Goal: Information Seeking & Learning: Check status

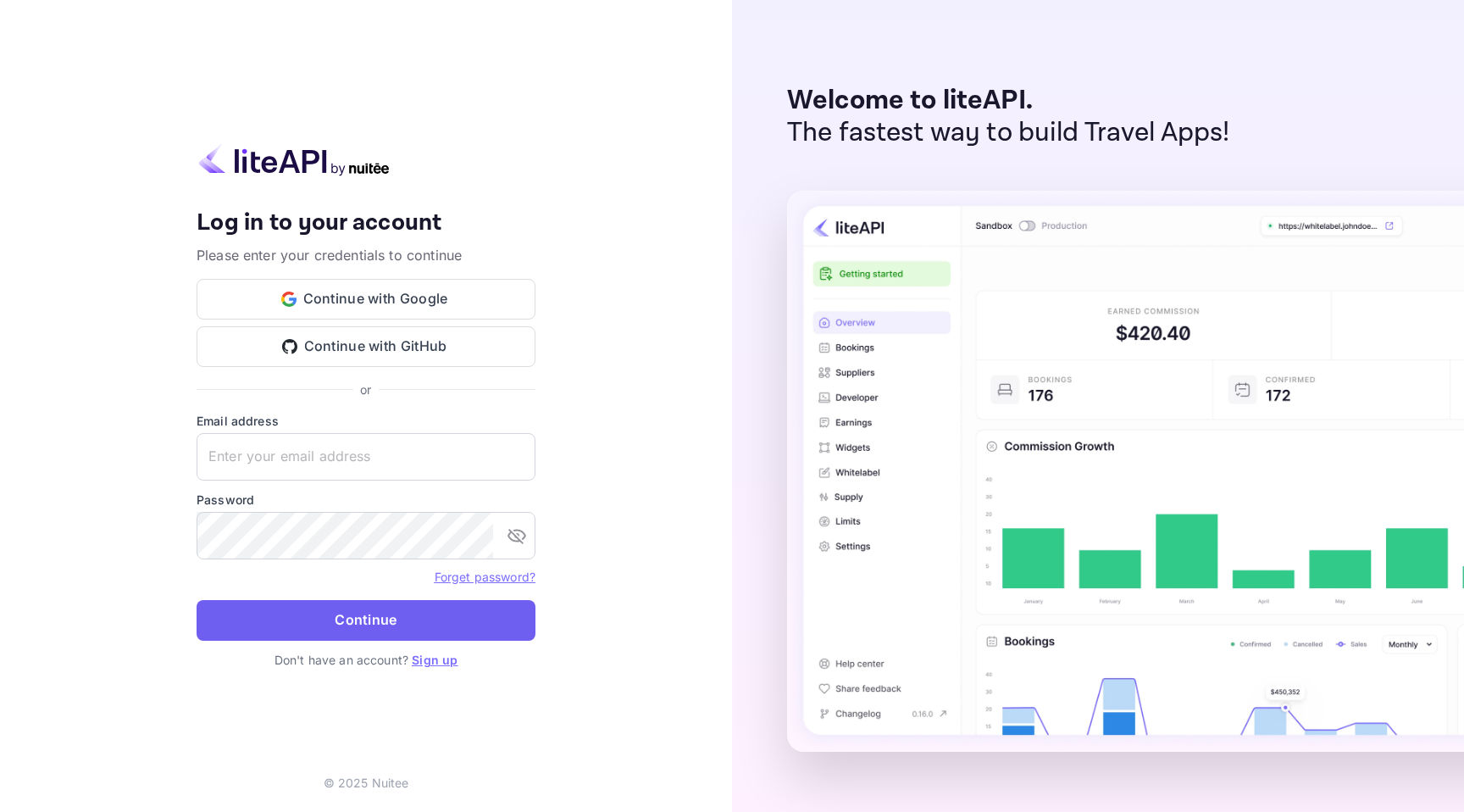
type input "[EMAIL_ADDRESS][DOMAIN_NAME]"
click at [369, 634] on button "Continue" at bounding box center [366, 620] width 339 height 41
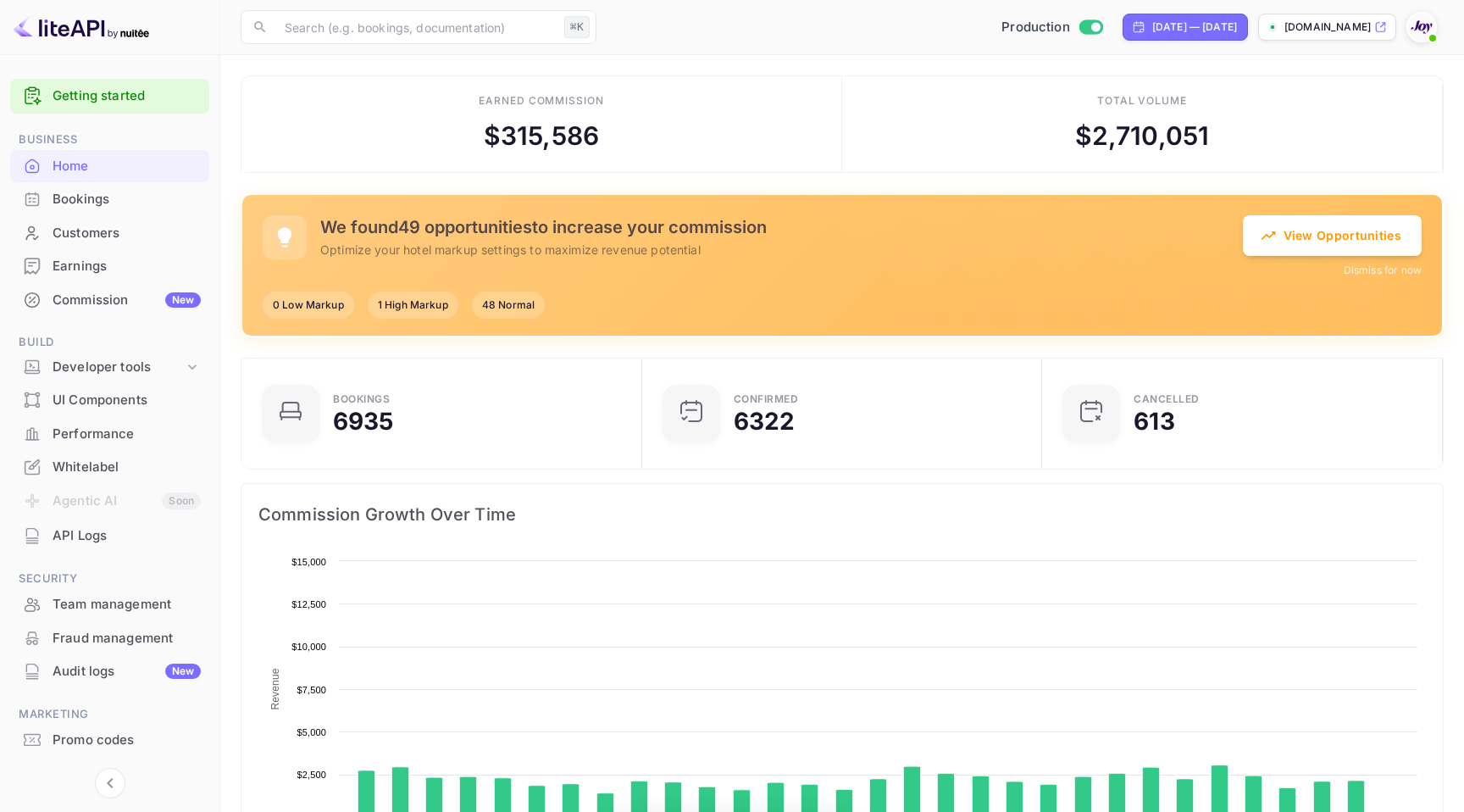
scroll to position [275, 391]
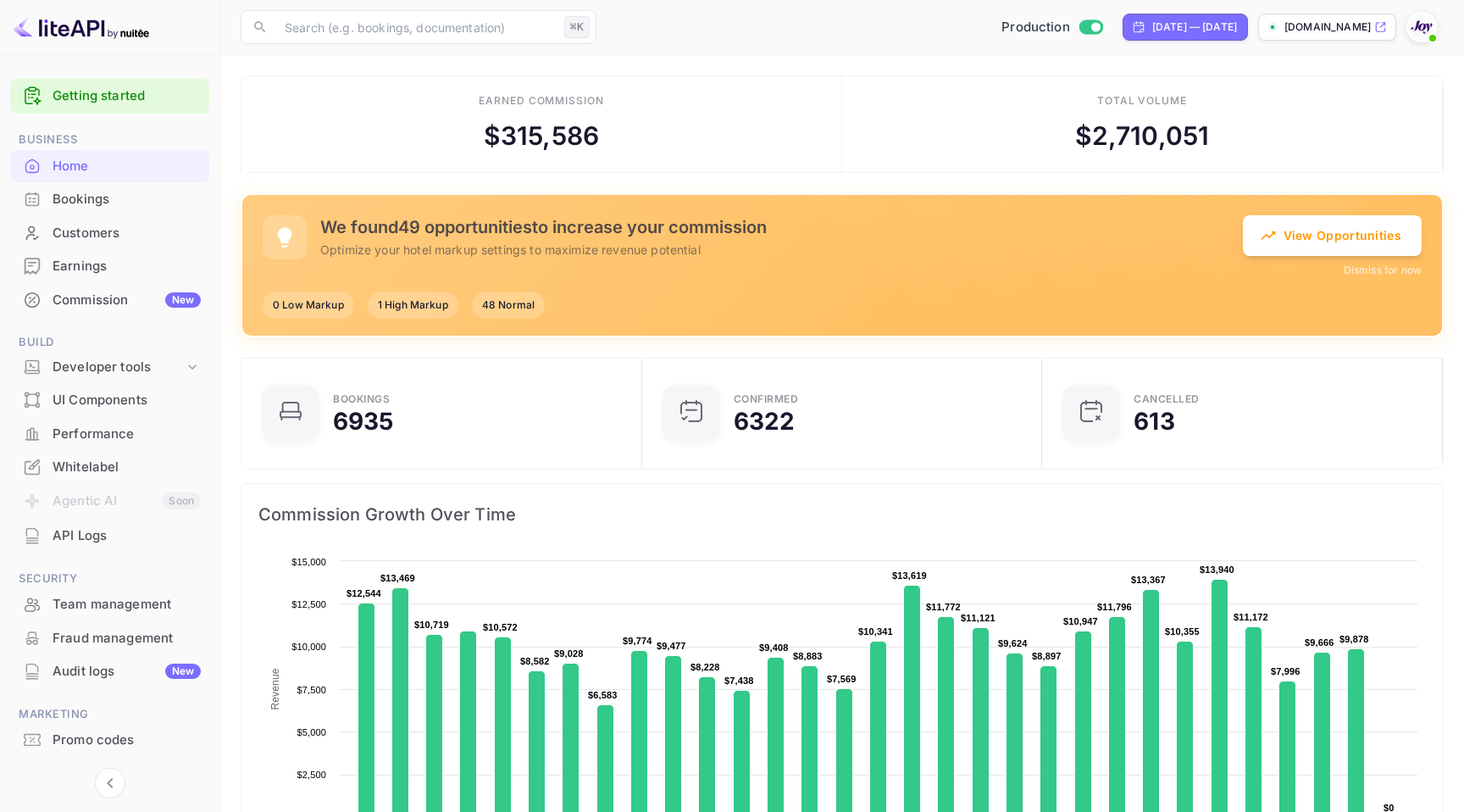
click at [78, 262] on div "Earnings" at bounding box center [126, 266] width 149 height 20
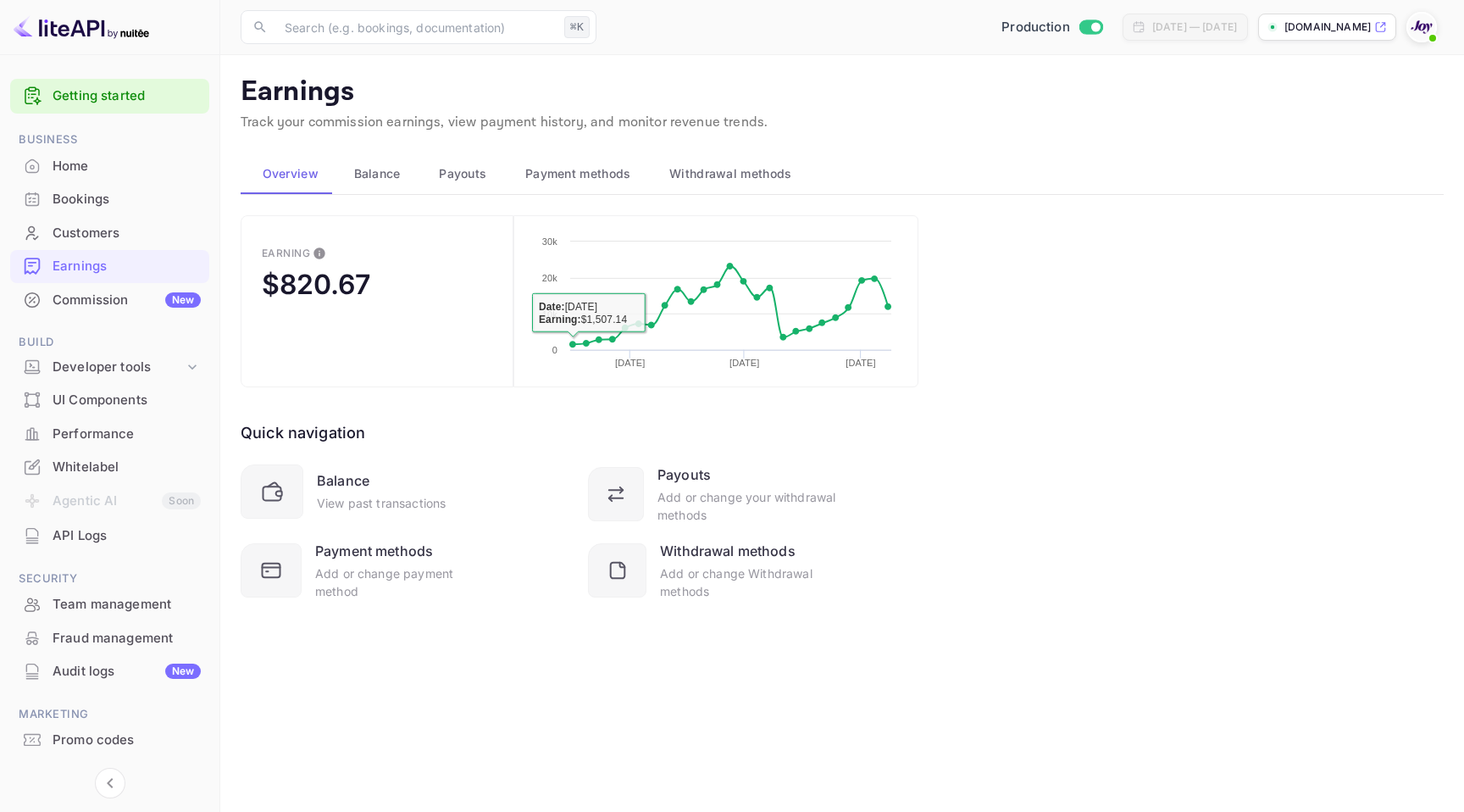
click at [466, 176] on span "Payouts" at bounding box center [463, 173] width 47 height 20
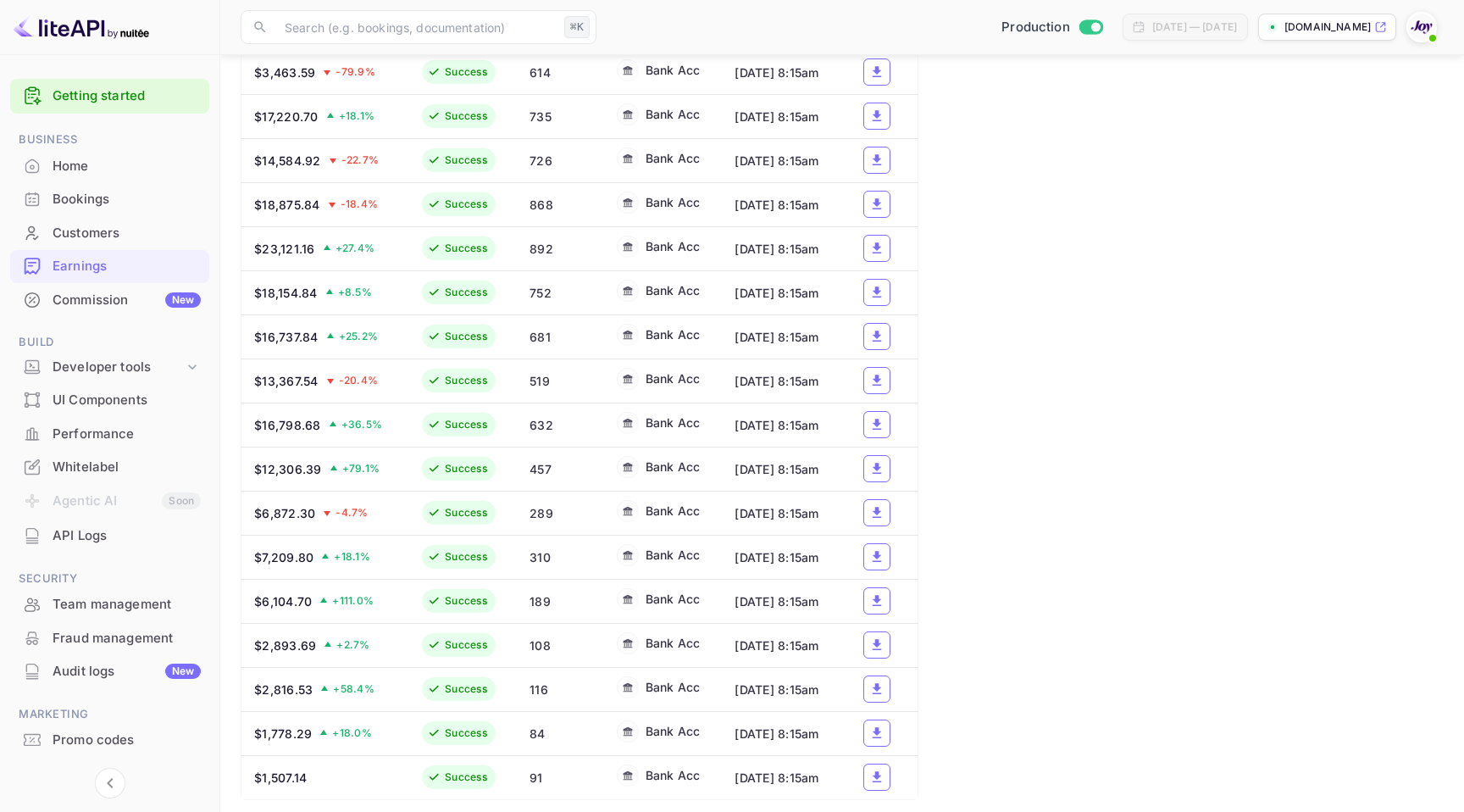
scroll to position [1015, 0]
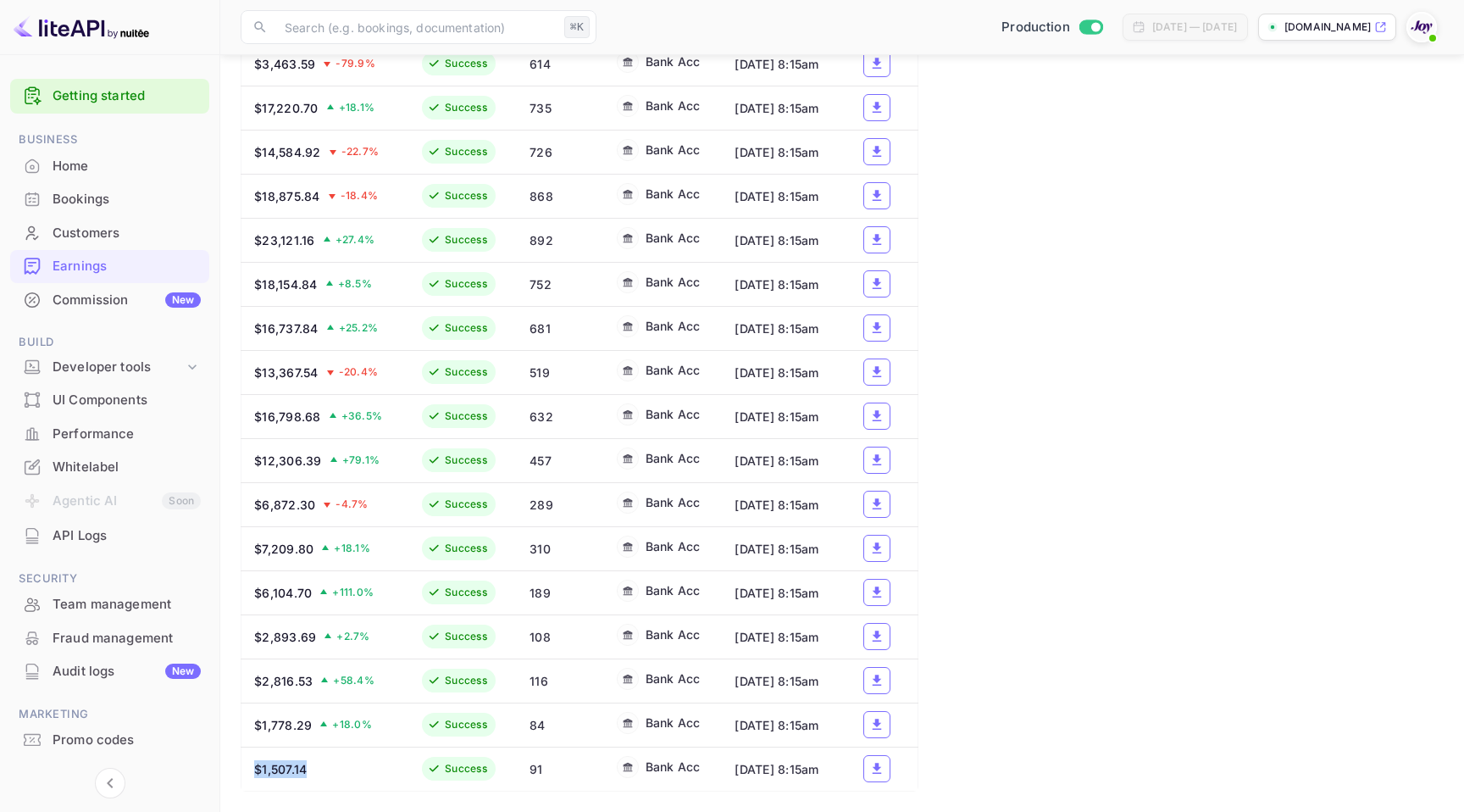
drag, startPoint x: 314, startPoint y: 764, endPoint x: 254, endPoint y: 764, distance: 60.0
click at [255, 764] on div "$1,507.14" at bounding box center [324, 768] width 138 height 18
copy div "$1,507.14"
drag, startPoint x: 262, startPoint y: 718, endPoint x: 311, endPoint y: 717, distance: 49.0
click at [311, 717] on div "$1,778.29" at bounding box center [283, 724] width 58 height 18
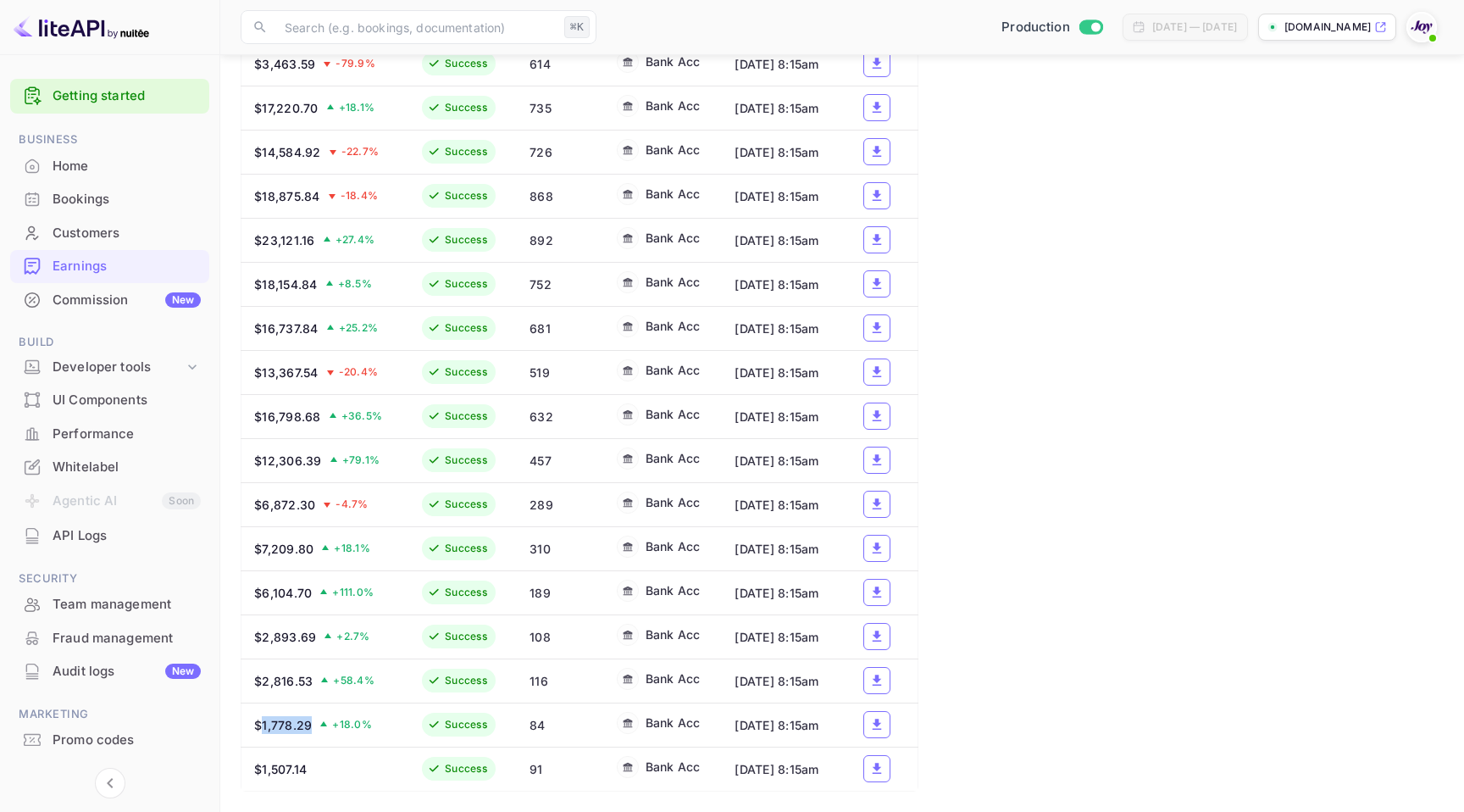
copy div "1,778.29"
drag, startPoint x: 311, startPoint y: 675, endPoint x: 260, endPoint y: 677, distance: 51.0
click at [260, 677] on div "$2,816.53" at bounding box center [284, 680] width 59 height 18
copy div "2,816.53"
drag, startPoint x: 314, startPoint y: 627, endPoint x: 264, endPoint y: 626, distance: 50.0
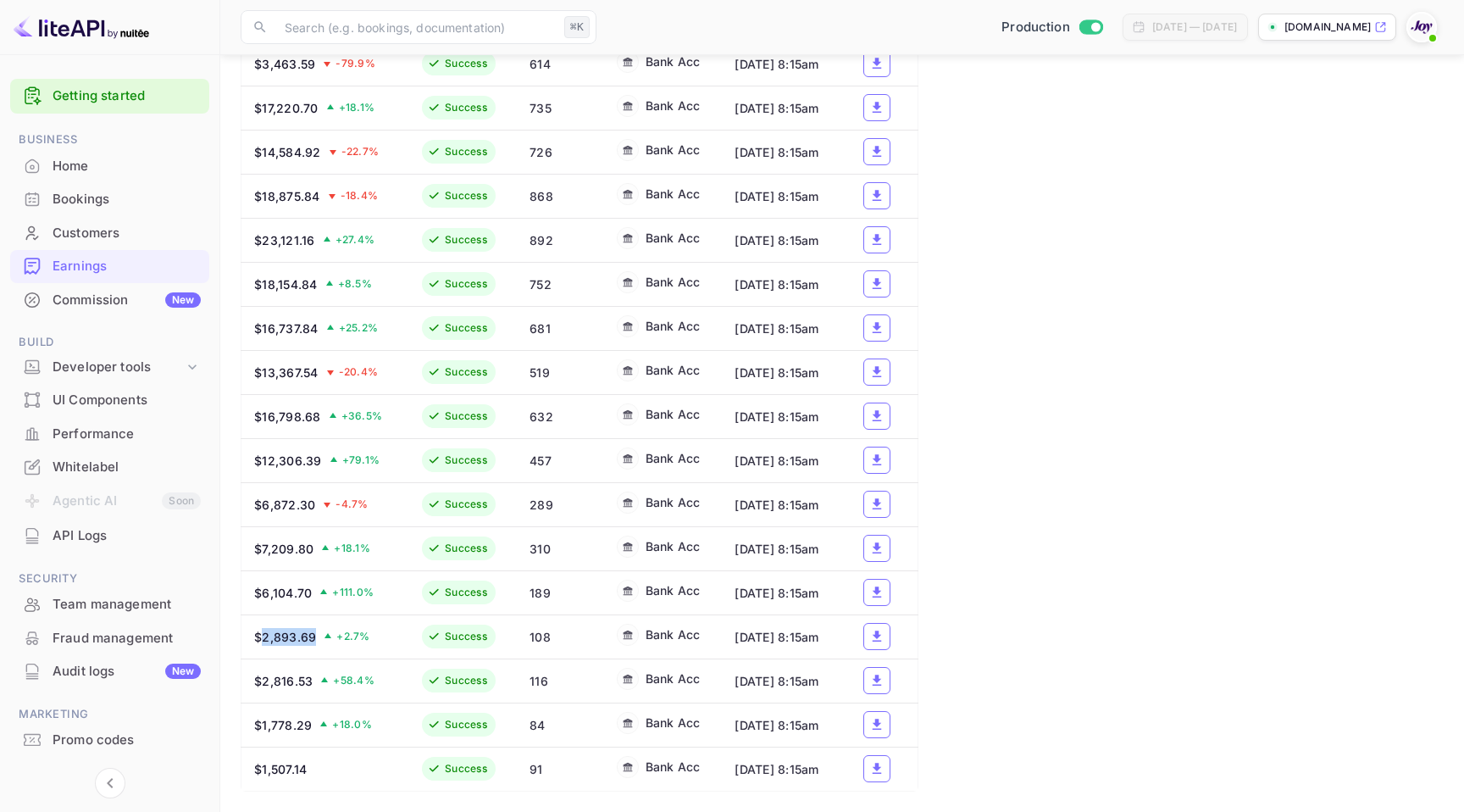
click at [264, 627] on div "$2,893.69 + 2.7 %" at bounding box center [324, 636] width 138 height 18
copy div "2,893.69"
drag, startPoint x: 303, startPoint y: 580, endPoint x: 265, endPoint y: 579, distance: 38.0
click at [265, 584] on div "$6,104.70" at bounding box center [283, 592] width 58 height 18
copy div "6,104.70"
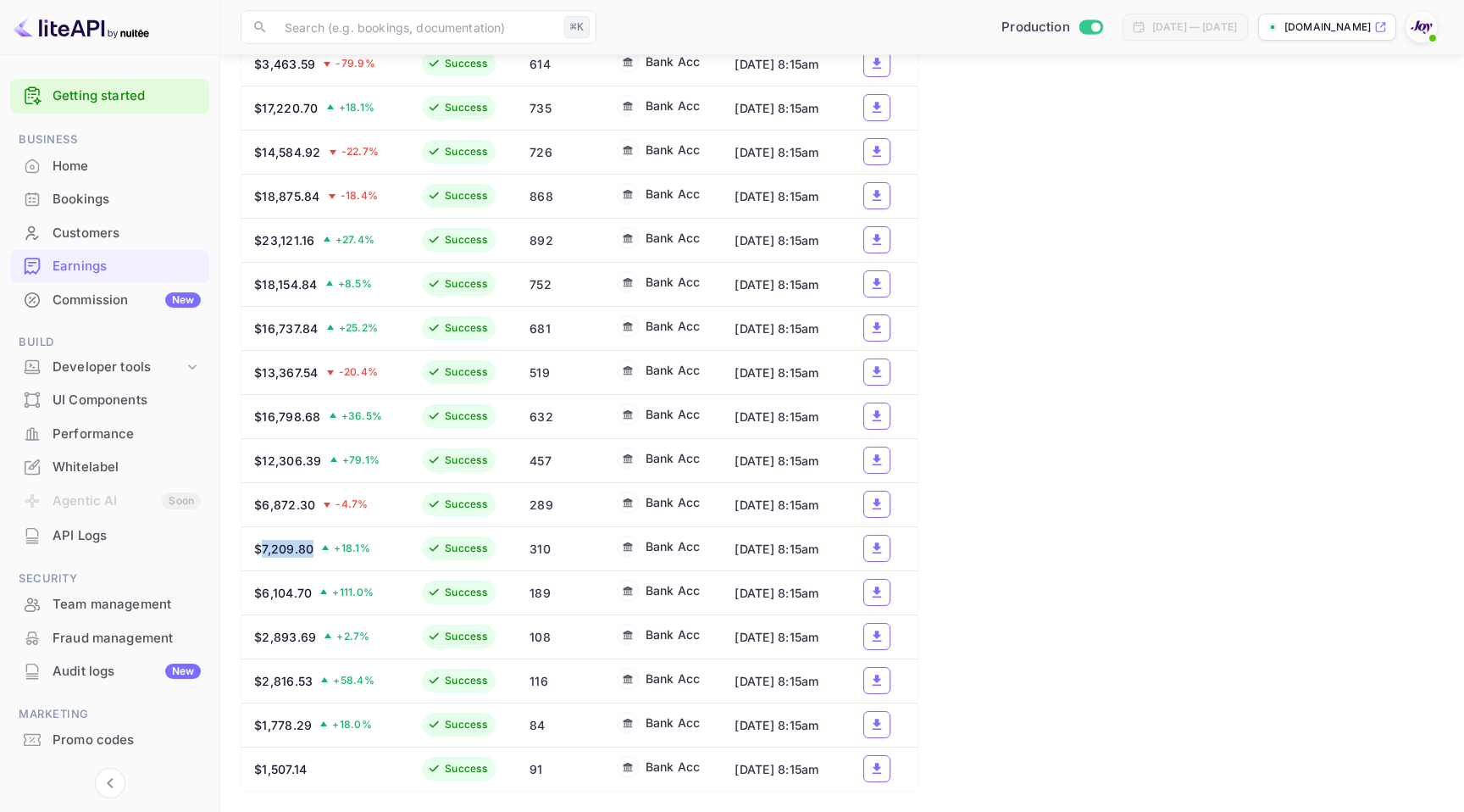
drag, startPoint x: 291, startPoint y: 534, endPoint x: 263, endPoint y: 533, distance: 28.0
click at [263, 539] on div "$7,209.80 + 18.1 %" at bounding box center [324, 548] width 138 height 18
copy div "7,209.80"
drag, startPoint x: 313, startPoint y: 489, endPoint x: 261, endPoint y: 488, distance: 52.0
click at [261, 496] on div "$6,872.30 -4.7 %" at bounding box center [324, 504] width 138 height 18
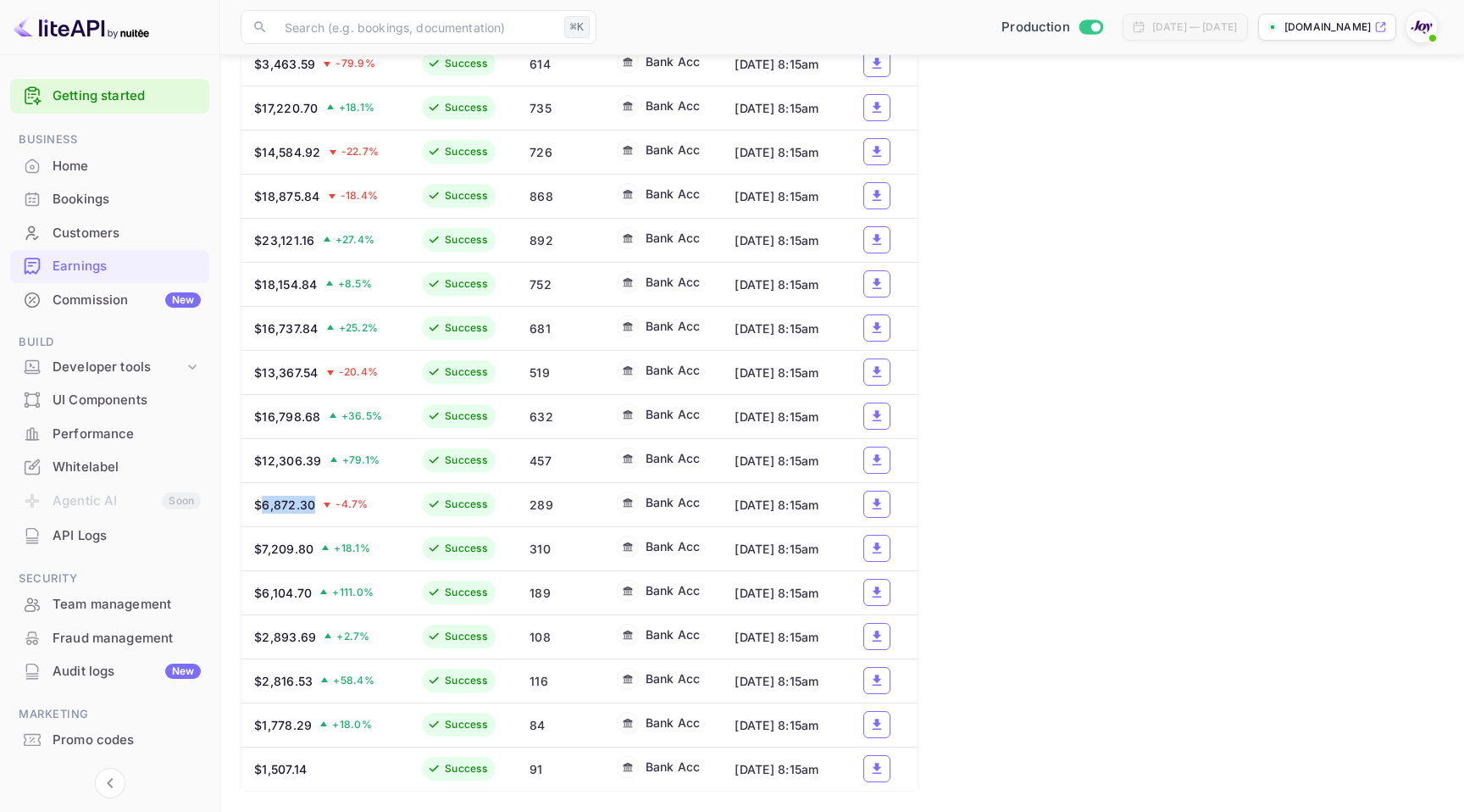
copy div "6,872.30"
drag, startPoint x: 318, startPoint y: 440, endPoint x: 276, endPoint y: 468, distance: 50.5
click at [262, 451] on div "$12,306.39" at bounding box center [289, 460] width 68 height 18
copy div "12,306.39"
drag, startPoint x: 308, startPoint y: 392, endPoint x: 285, endPoint y: 400, distance: 24.4
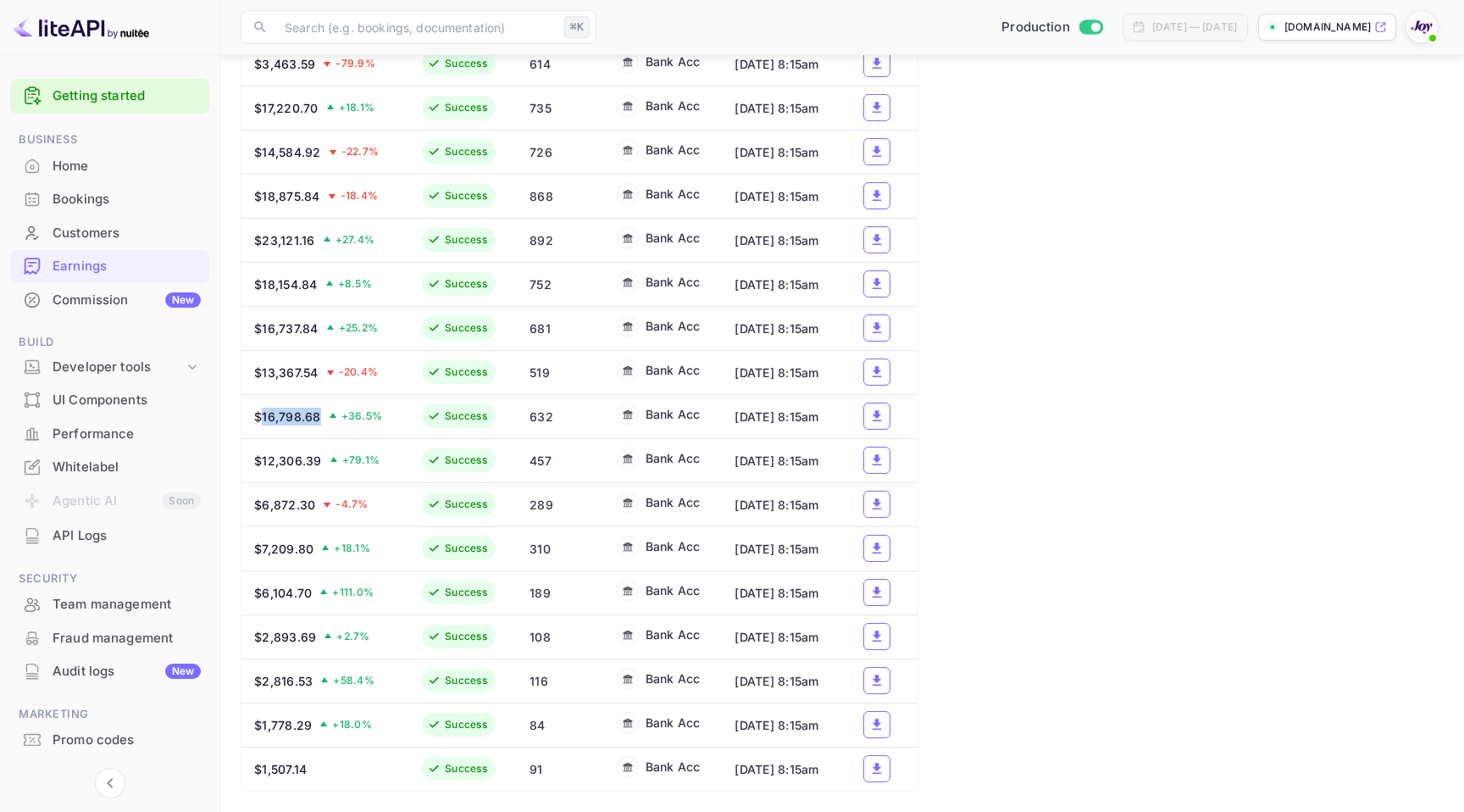
click at [262, 408] on div "$16,798.68" at bounding box center [288, 416] width 67 height 18
copy div "16,798.68"
drag, startPoint x: 299, startPoint y: 347, endPoint x: 288, endPoint y: 367, distance: 22.8
click at [262, 363] on div "$13,367.54" at bounding box center [287, 372] width 64 height 18
copy div "13,367.54"
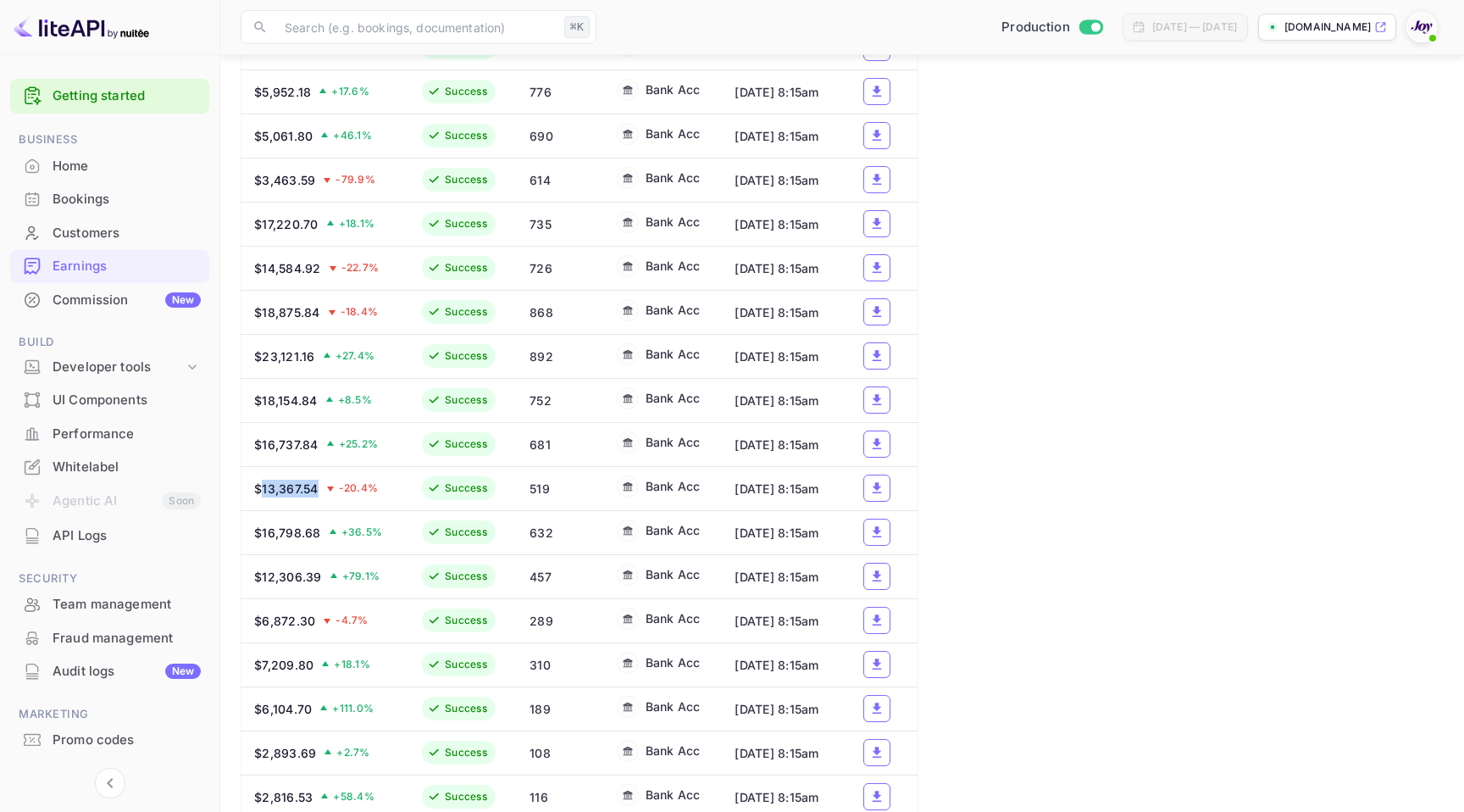
scroll to position [884, 0]
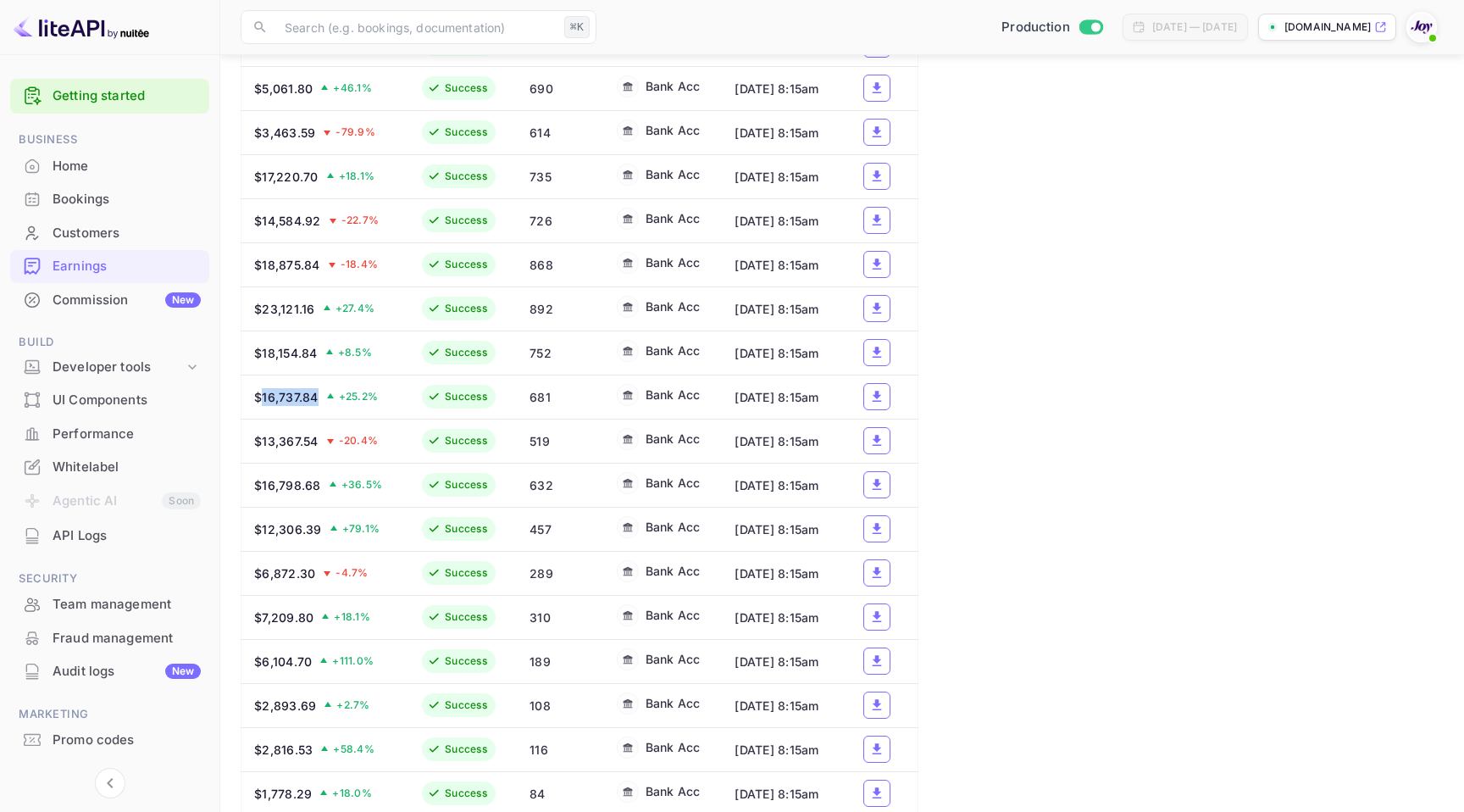
drag, startPoint x: 315, startPoint y: 434, endPoint x: 262, endPoint y: 433, distance: 53.0
click at [262, 406] on div "$16,737.84" at bounding box center [287, 397] width 64 height 18
drag, startPoint x: 311, startPoint y: 388, endPoint x: 264, endPoint y: 391, distance: 47.1
click at [265, 362] on div "$18,154.84" at bounding box center [286, 352] width 63 height 18
drag, startPoint x: 274, startPoint y: 343, endPoint x: 270, endPoint y: 350, distance: 8.1
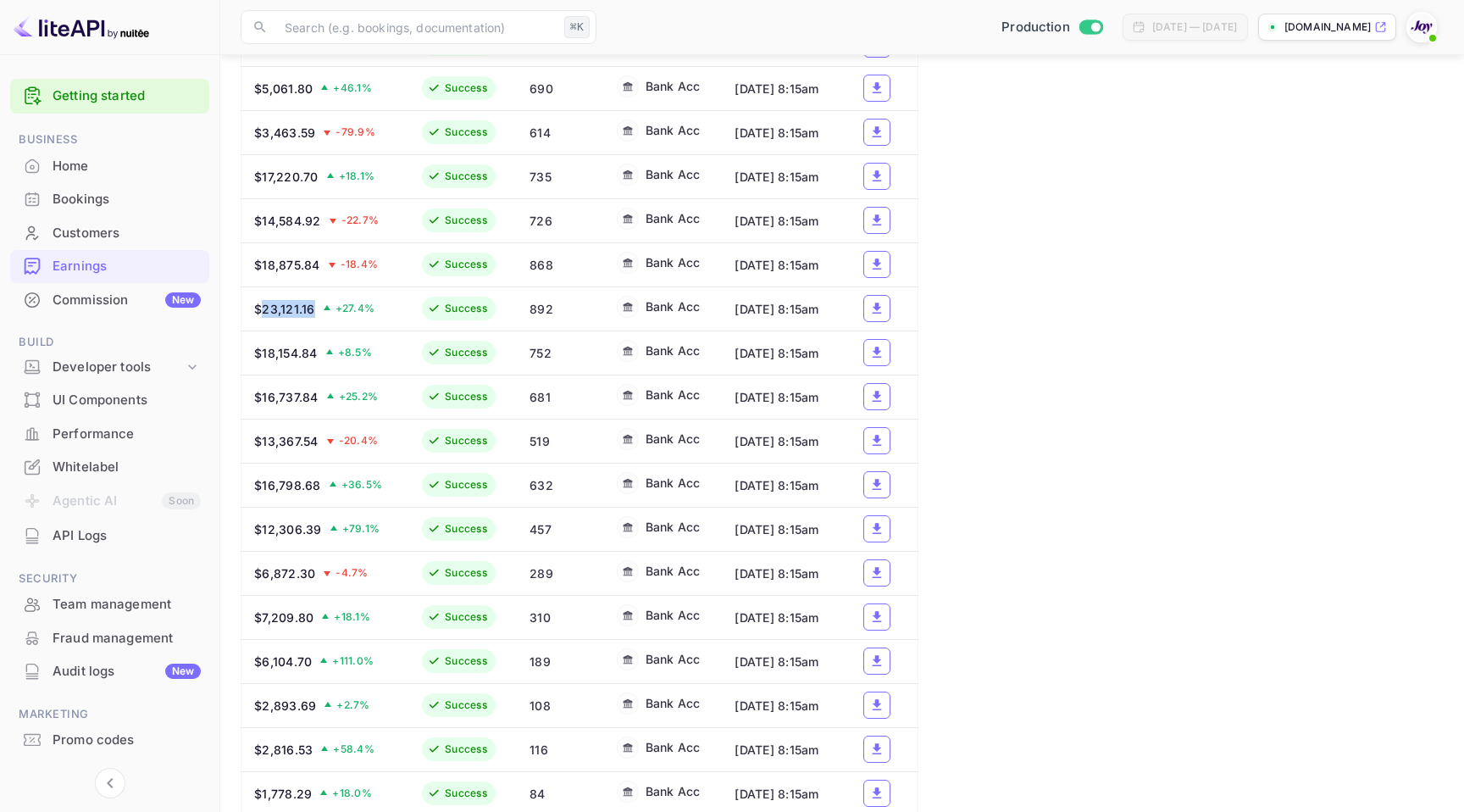
click at [261, 318] on div "$23,121.16" at bounding box center [285, 309] width 61 height 18
drag, startPoint x: 318, startPoint y: 294, endPoint x: 303, endPoint y: 332, distance: 40.9
click at [262, 274] on div "$18,875.84" at bounding box center [288, 264] width 66 height 18
drag, startPoint x: 300, startPoint y: 250, endPoint x: 264, endPoint y: 249, distance: 36.0
click at [264, 230] on div "$14,584.92" at bounding box center [288, 221] width 67 height 18
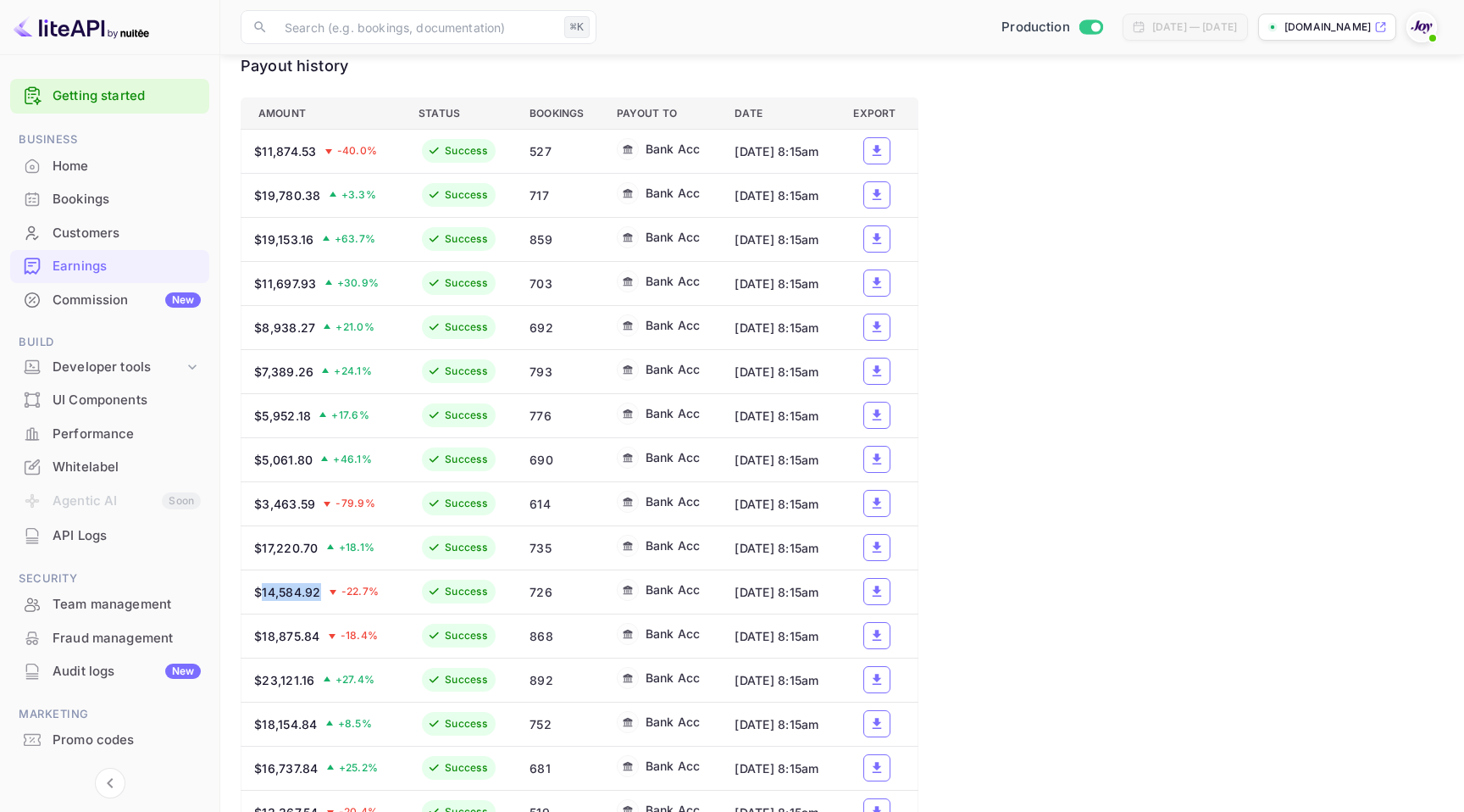
scroll to position [537, 0]
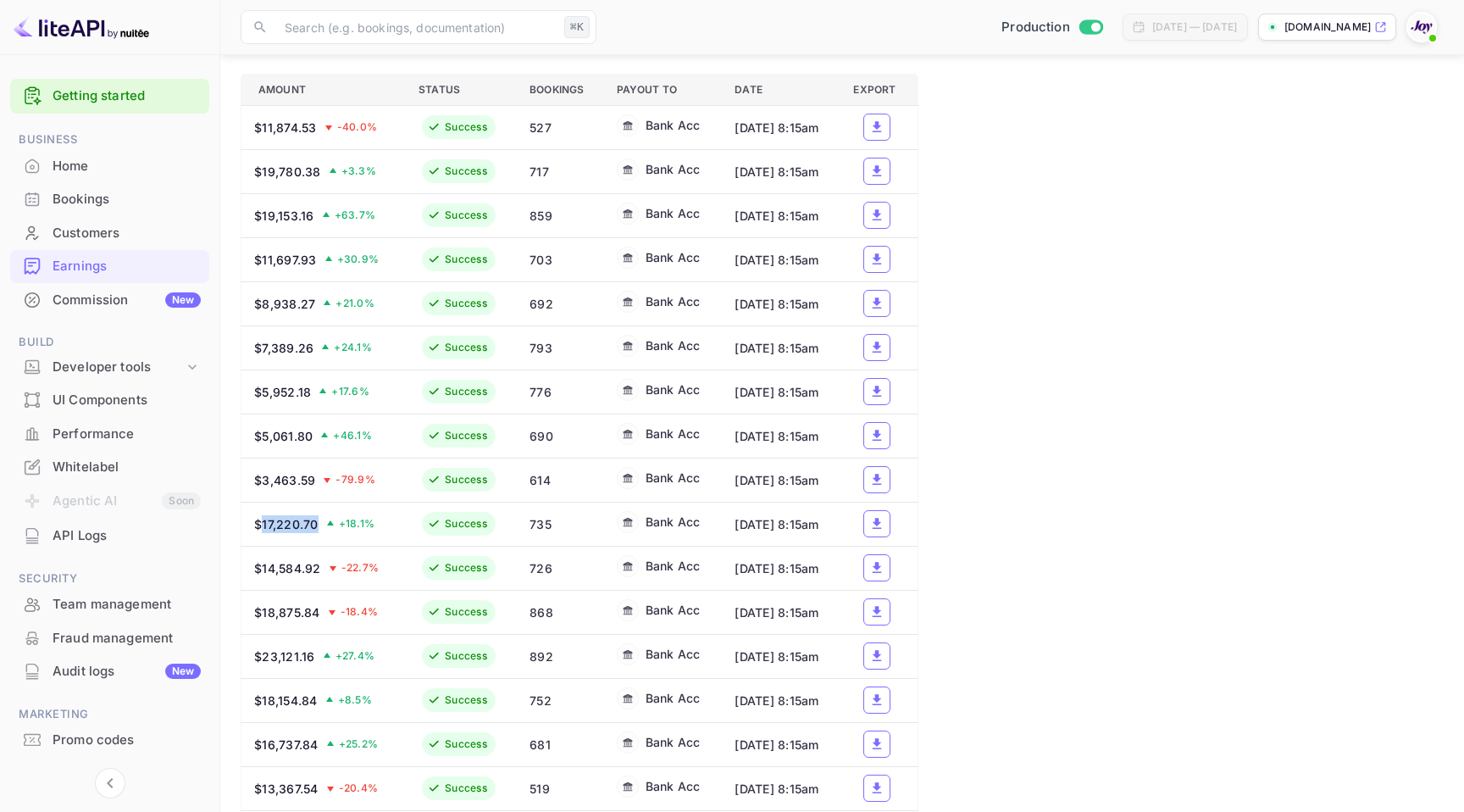
drag, startPoint x: 298, startPoint y: 547, endPoint x: 260, endPoint y: 546, distance: 38.0
click at [260, 533] on div "$17,220.70" at bounding box center [287, 523] width 64 height 18
drag, startPoint x: 311, startPoint y: 501, endPoint x: 282, endPoint y: 499, distance: 29.1
click at [262, 489] on div "$3,463.59" at bounding box center [285, 480] width 61 height 18
drag, startPoint x: 309, startPoint y: 455, endPoint x: 262, endPoint y: 452, distance: 47.1
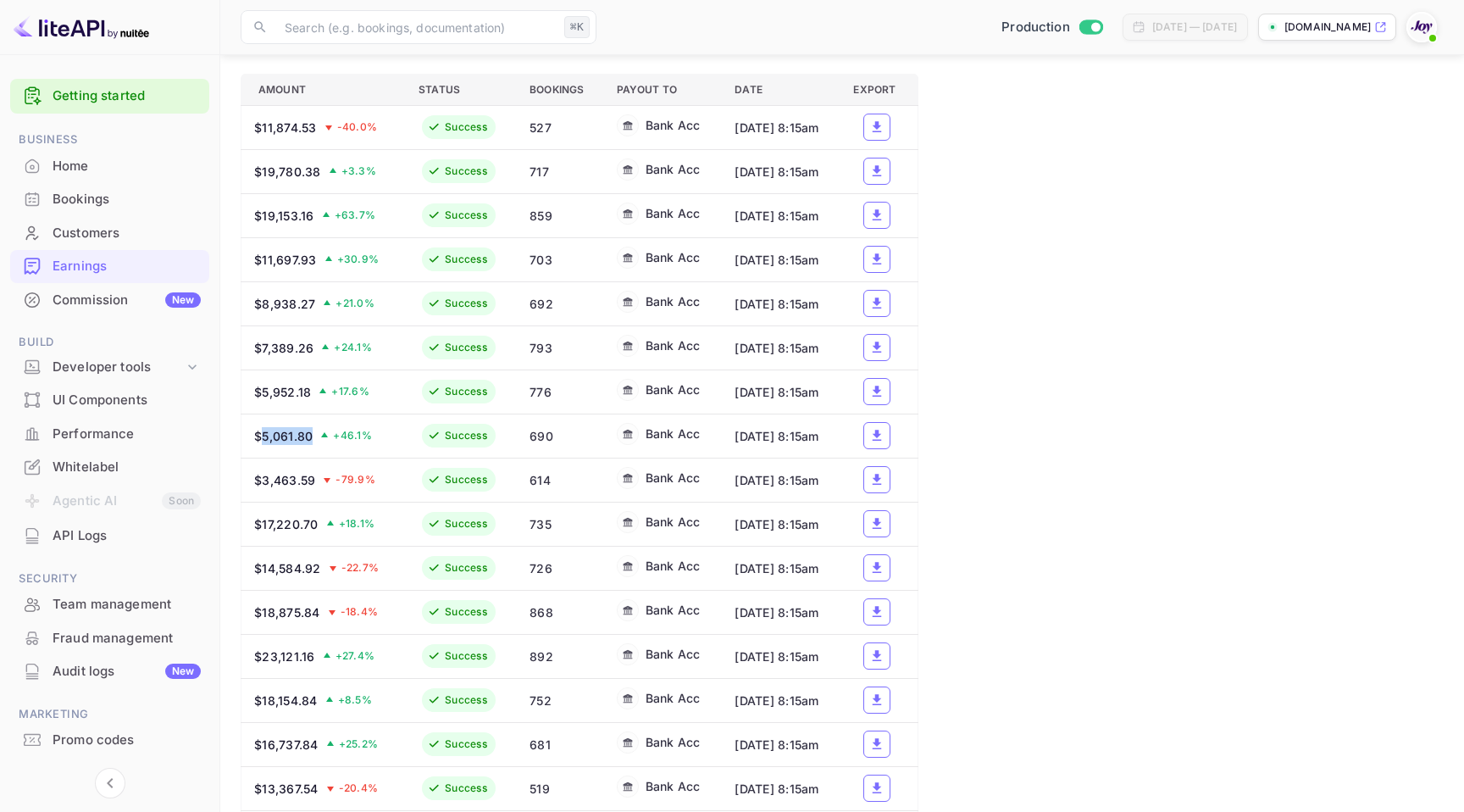
click at [262, 445] on div "$5,061.80" at bounding box center [284, 435] width 59 height 18
drag, startPoint x: 309, startPoint y: 408, endPoint x: 279, endPoint y: 411, distance: 30.1
click at [259, 400] on div "$5,952.18" at bounding box center [283, 392] width 57 height 18
drag, startPoint x: 287, startPoint y: 360, endPoint x: 263, endPoint y: 360, distance: 24.0
click at [262, 357] on div "$7,389.26 + 24.1 %" at bounding box center [324, 347] width 138 height 18
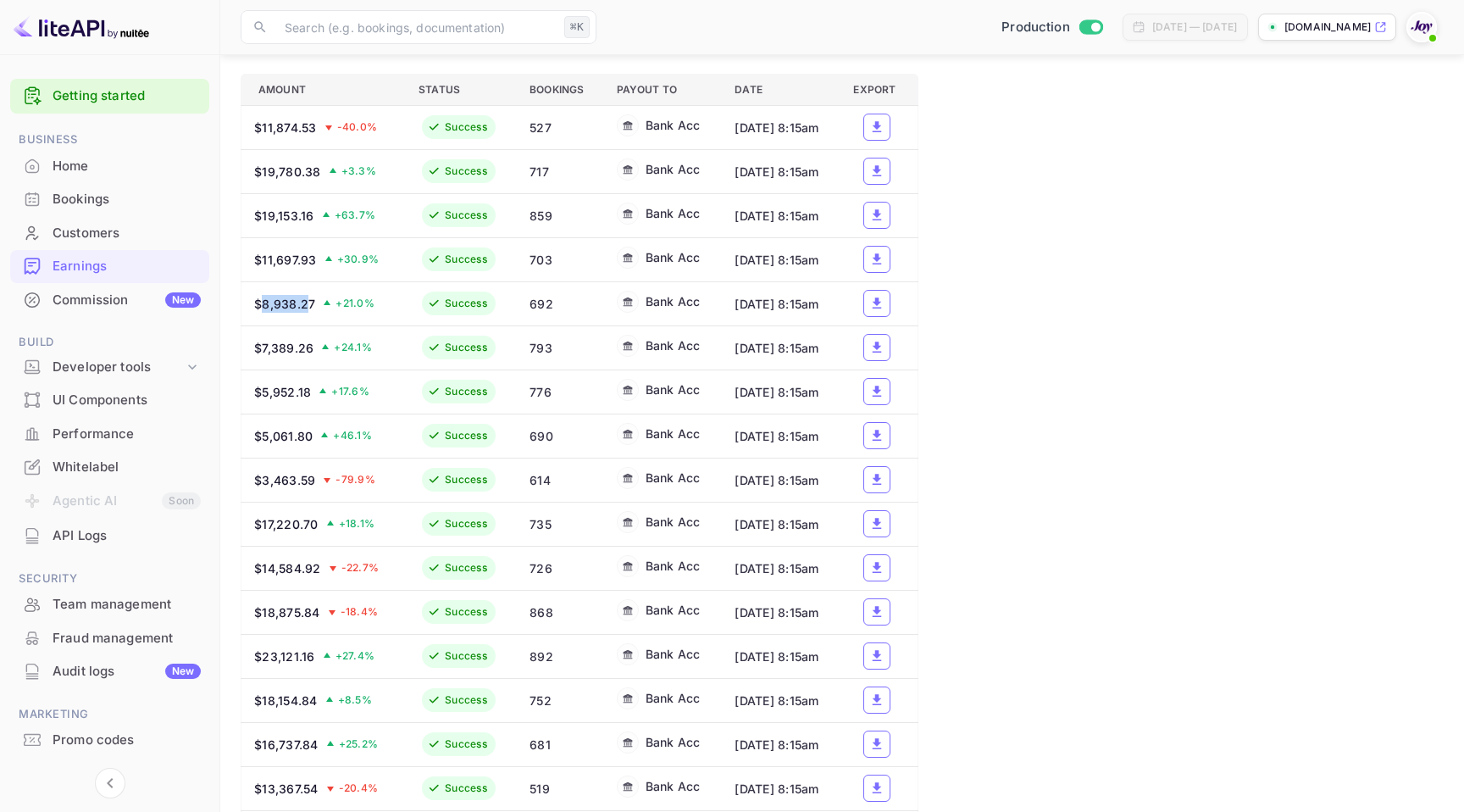
drag, startPoint x: 286, startPoint y: 313, endPoint x: 262, endPoint y: 312, distance: 24.0
click at [260, 312] on div "$8,938.27" at bounding box center [285, 304] width 61 height 18
drag, startPoint x: 291, startPoint y: 267, endPoint x: 262, endPoint y: 269, distance: 29.1
click at [262, 267] on div "$11,697.93" at bounding box center [286, 259] width 62 height 18
drag, startPoint x: 309, startPoint y: 219, endPoint x: 263, endPoint y: 221, distance: 46.0
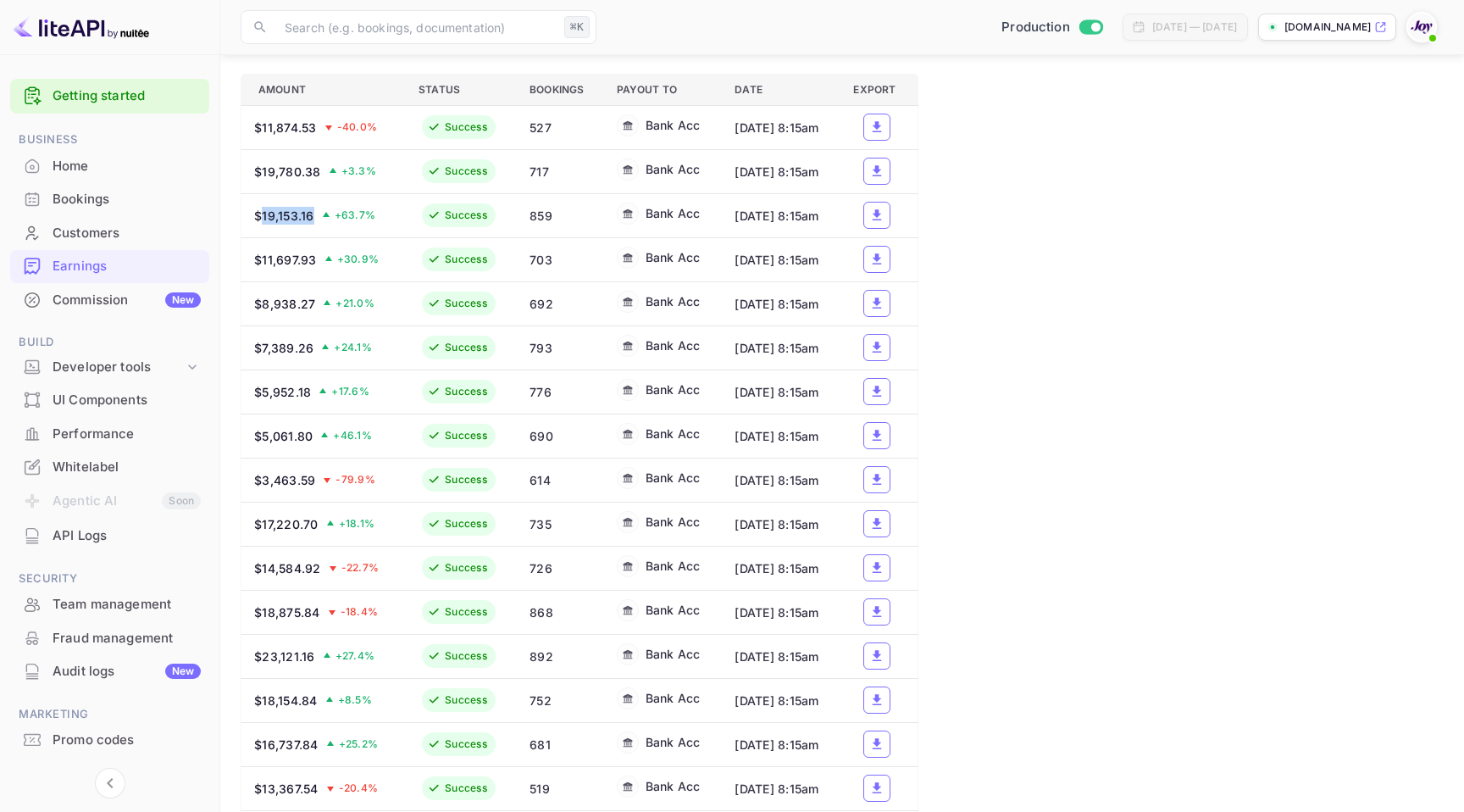
click at [264, 220] on div "$19,153.16" at bounding box center [285, 215] width 61 height 18
drag, startPoint x: 318, startPoint y: 179, endPoint x: 262, endPoint y: 178, distance: 56.0
click at [262, 178] on div "$19,780.38" at bounding box center [288, 171] width 67 height 18
drag, startPoint x: 302, startPoint y: 130, endPoint x: 261, endPoint y: 129, distance: 41.0
click at [261, 129] on div "$11,874.53 -40.0 %" at bounding box center [324, 127] width 138 height 18
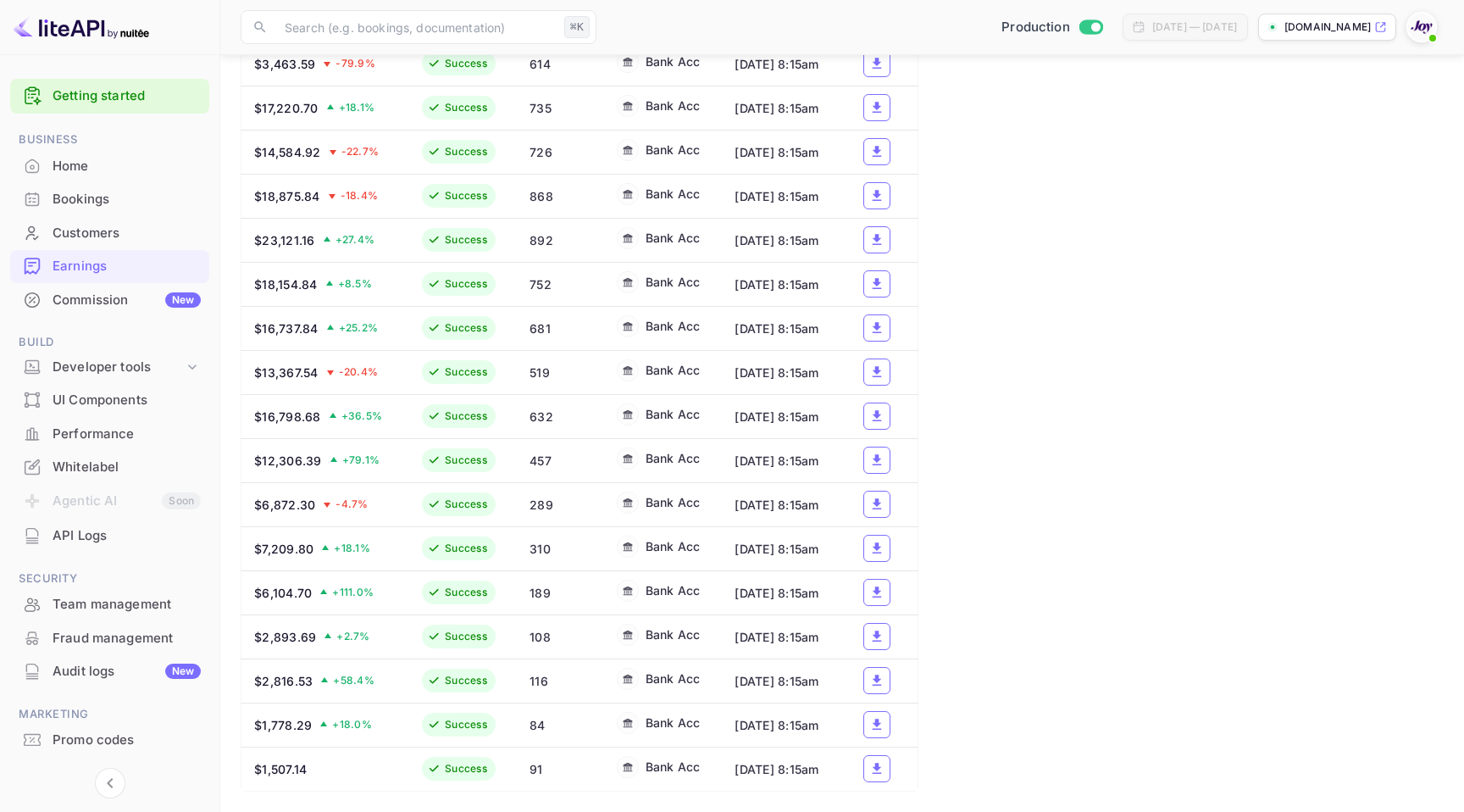
scroll to position [1015, 0]
drag, startPoint x: 308, startPoint y: 769, endPoint x: 263, endPoint y: 768, distance: 45.0
click at [262, 768] on div "$1,507.14" at bounding box center [324, 768] width 138 height 18
drag, startPoint x: 310, startPoint y: 723, endPoint x: 262, endPoint y: 722, distance: 48.0
click at [261, 722] on div "$1,778.29" at bounding box center [283, 724] width 58 height 18
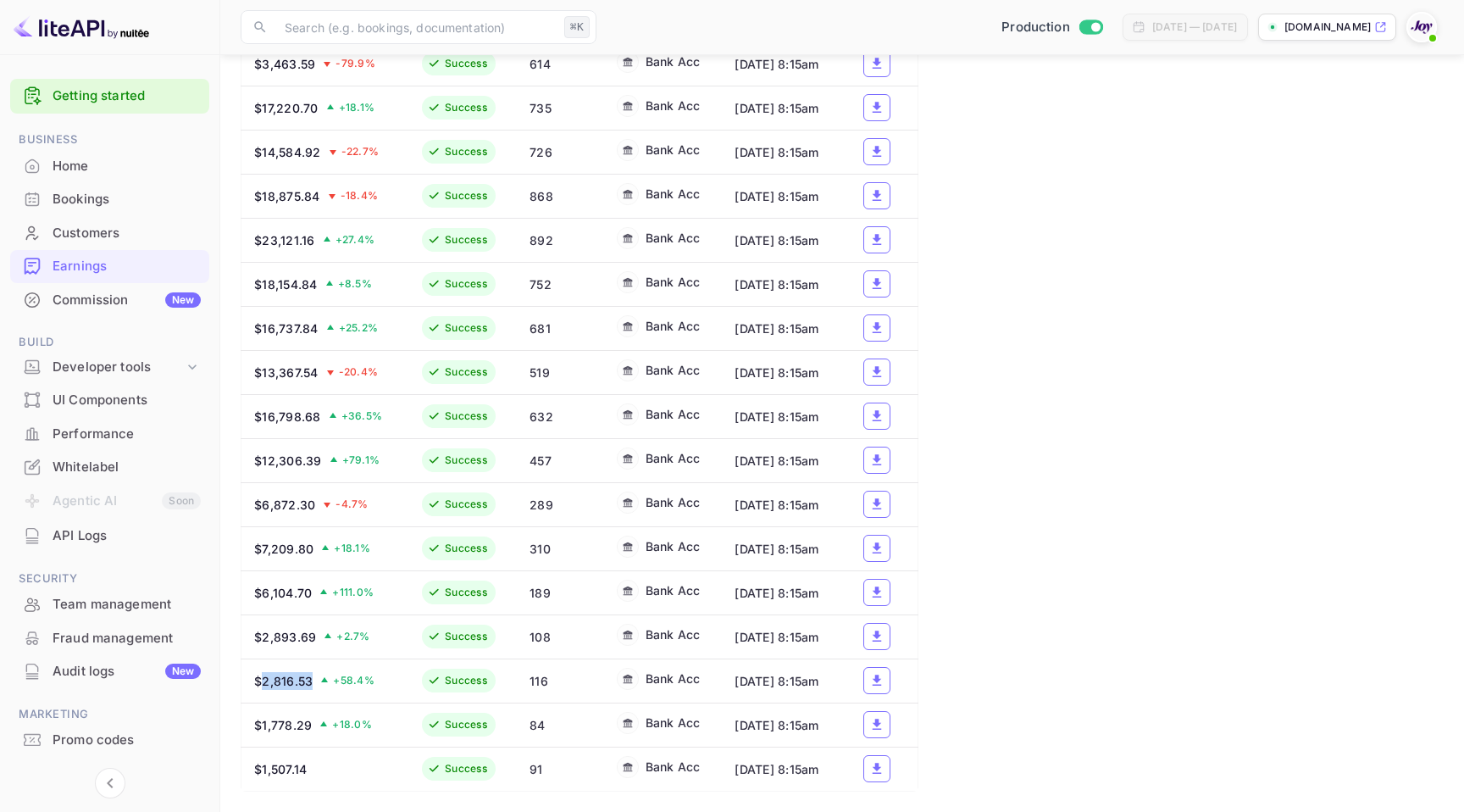
drag, startPoint x: 295, startPoint y: 675, endPoint x: 262, endPoint y: 673, distance: 33.1
click at [262, 673] on div "$2,816.53 + 58.4 %" at bounding box center [324, 680] width 138 height 18
drag, startPoint x: 313, startPoint y: 629, endPoint x: 263, endPoint y: 628, distance: 50.0
click at [263, 628] on div "$2,893.69" at bounding box center [285, 636] width 62 height 18
drag, startPoint x: 310, startPoint y: 581, endPoint x: 264, endPoint y: 579, distance: 46.0
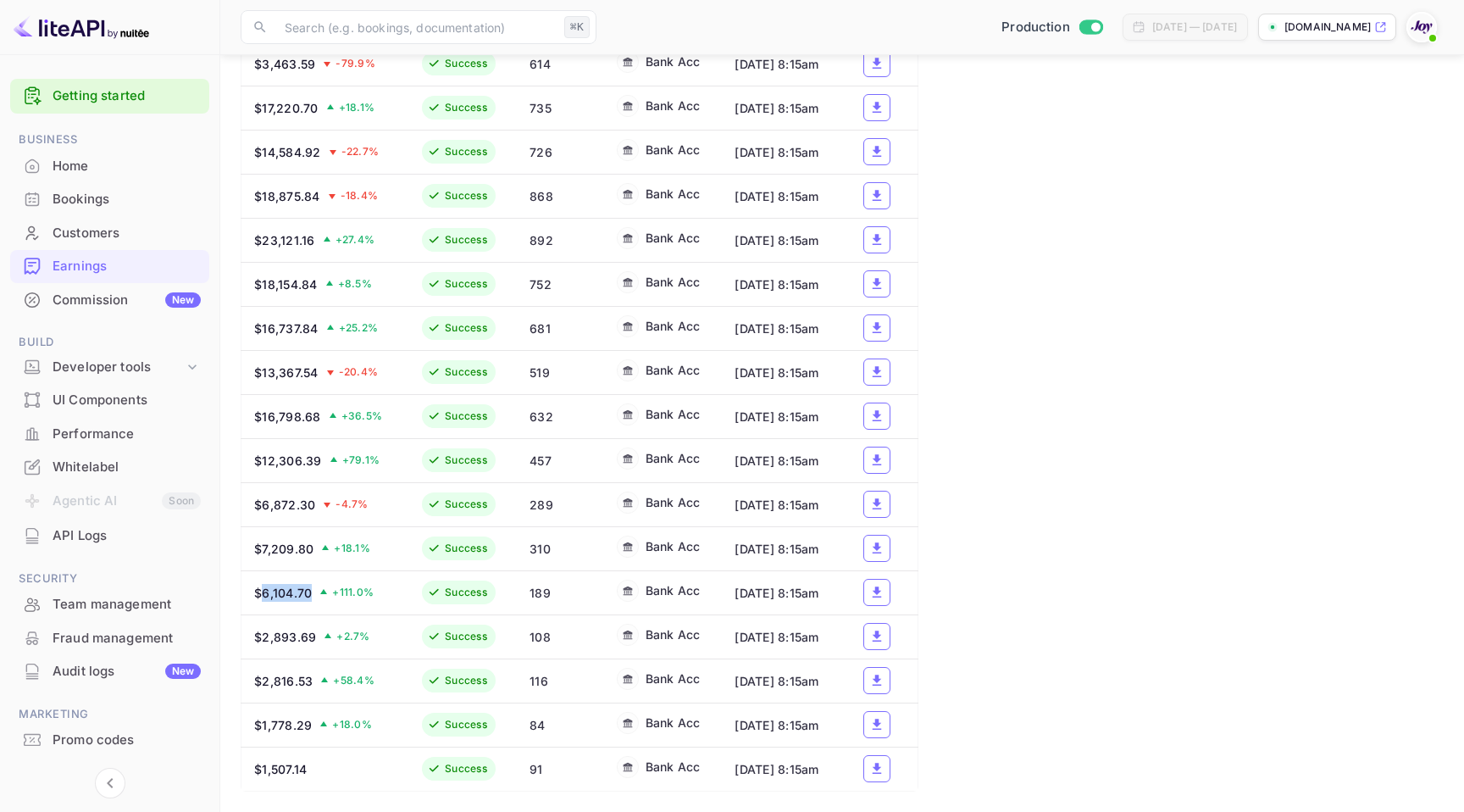
click at [264, 584] on div "$6,104.70 + 111.0 %" at bounding box center [324, 592] width 138 height 18
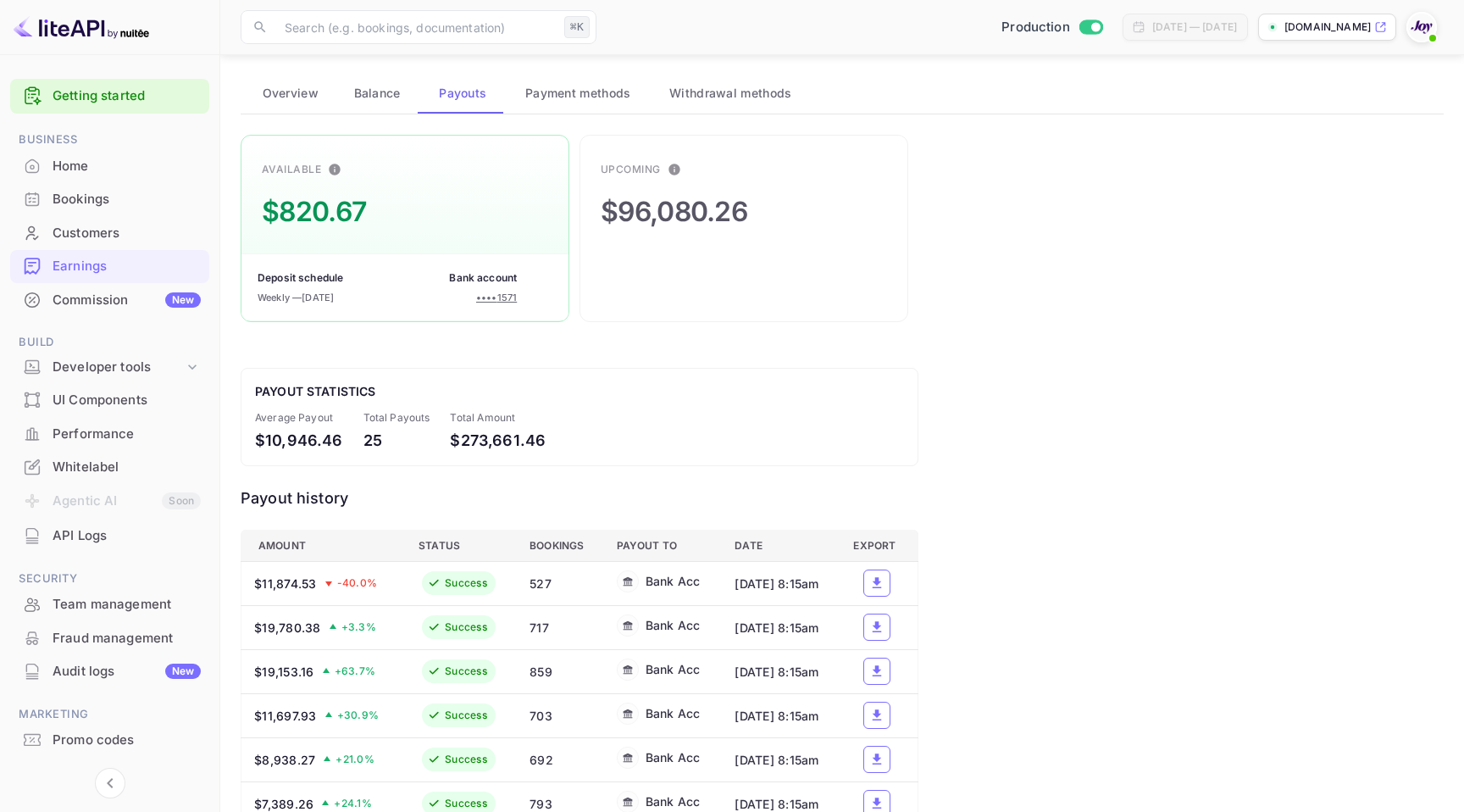
scroll to position [0, 0]
